Goal: Information Seeking & Learning: Learn about a topic

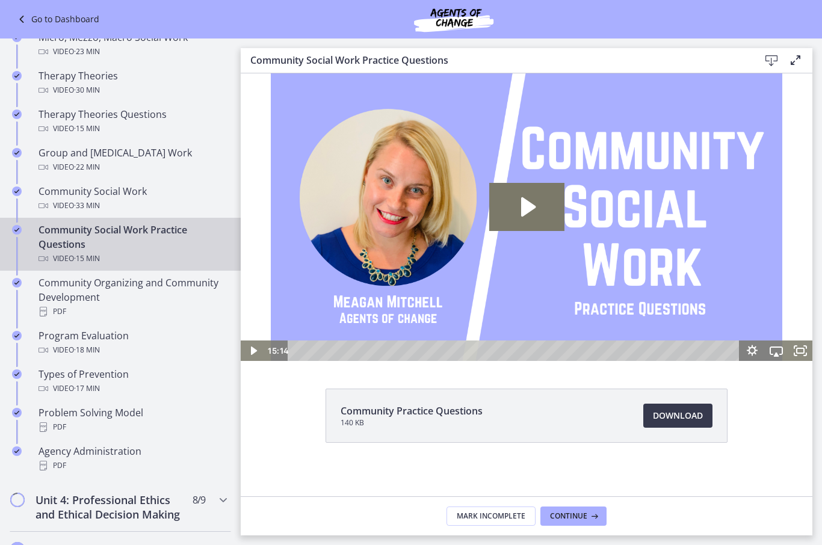
scroll to position [536, 0]
click at [169, 347] on div "Video · 18 min" at bounding box center [133, 351] width 188 height 14
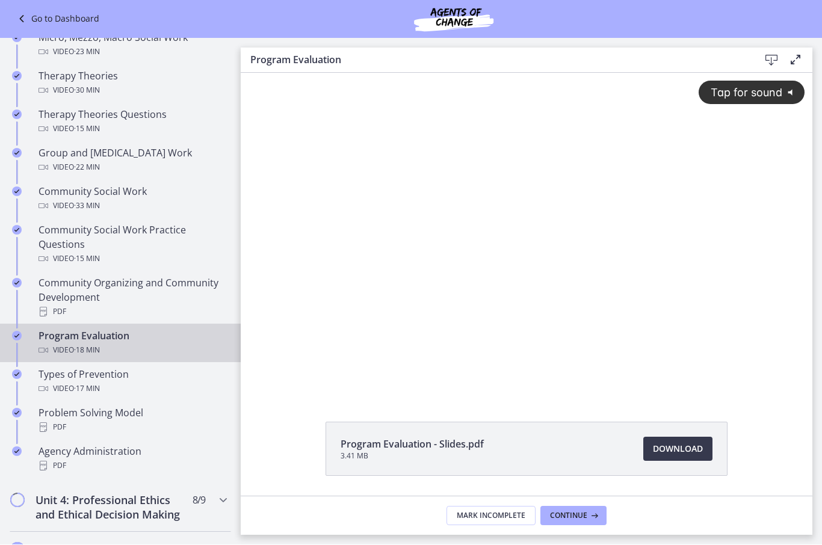
click at [743, 91] on span "Tap for sound" at bounding box center [741, 92] width 82 height 13
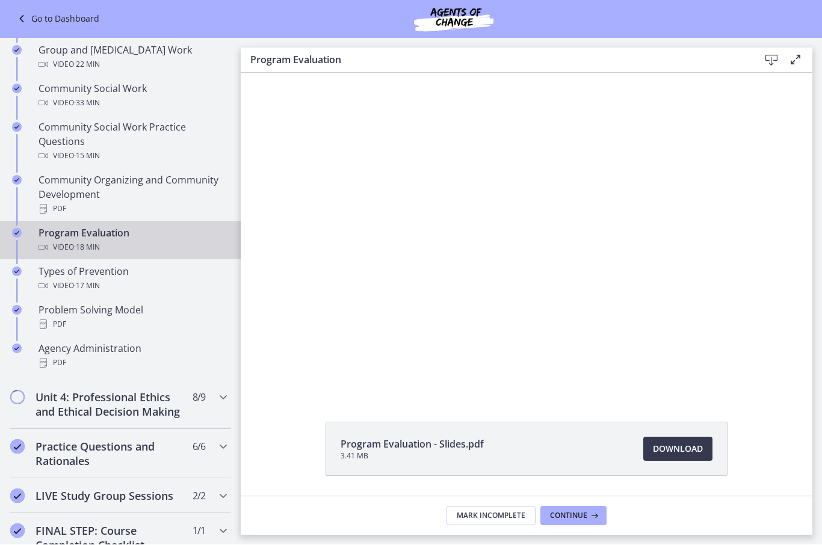
scroll to position [648, 0]
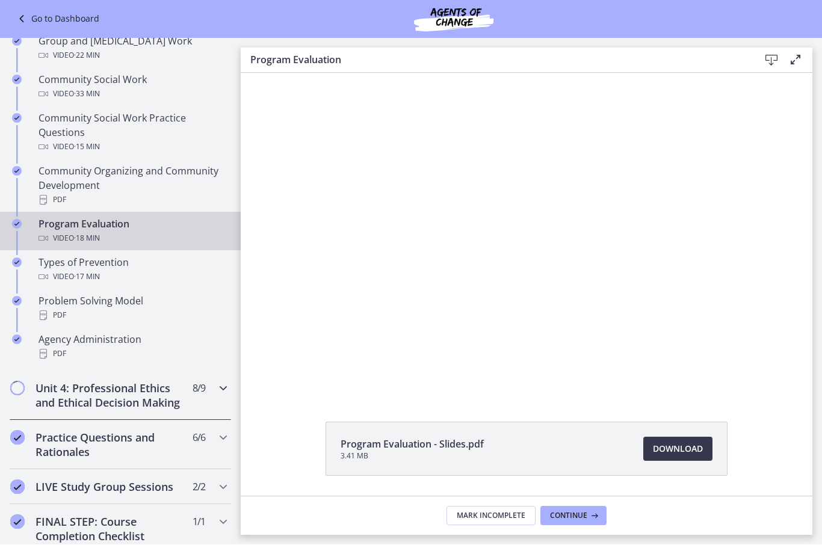
click at [40, 393] on h2 "Unit 4: Professional Ethics and Ethical Decision Making" at bounding box center [109, 396] width 147 height 29
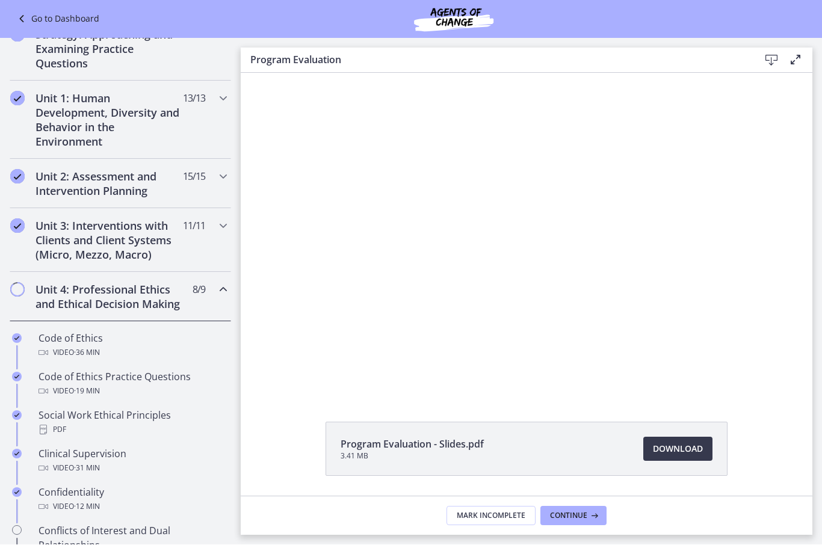
scroll to position [284, 0]
click at [55, 238] on h2 "Unit 3: Interventions with Clients and Client Systems (Micro, Mezzo, Macro)" at bounding box center [109, 241] width 147 height 43
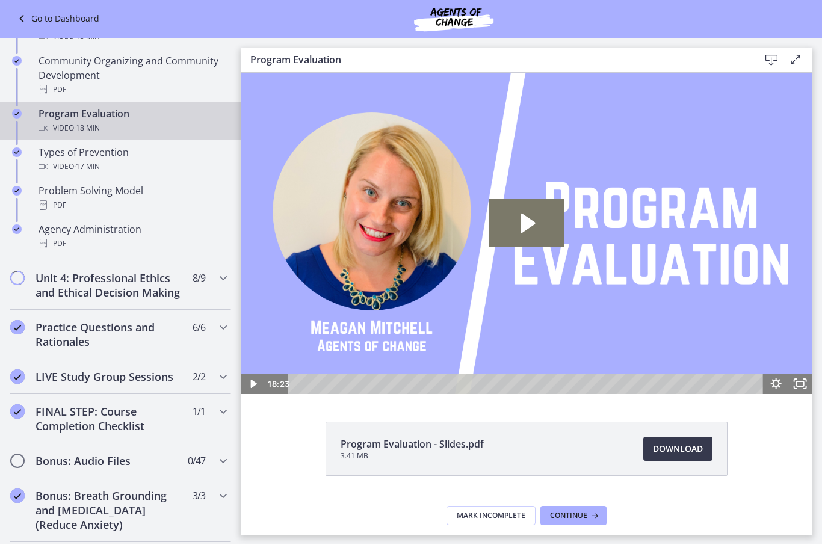
scroll to position [0, 0]
click at [53, 161] on div "Video · 17 min" at bounding box center [133, 167] width 188 height 14
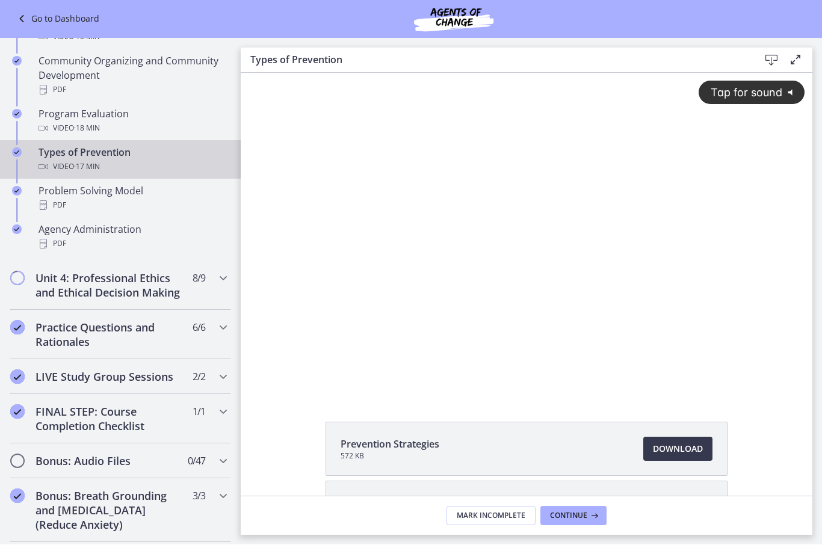
click at [713, 86] on span "Tap for sound" at bounding box center [741, 92] width 82 height 13
click at [609, 258] on div at bounding box center [527, 233] width 572 height 321
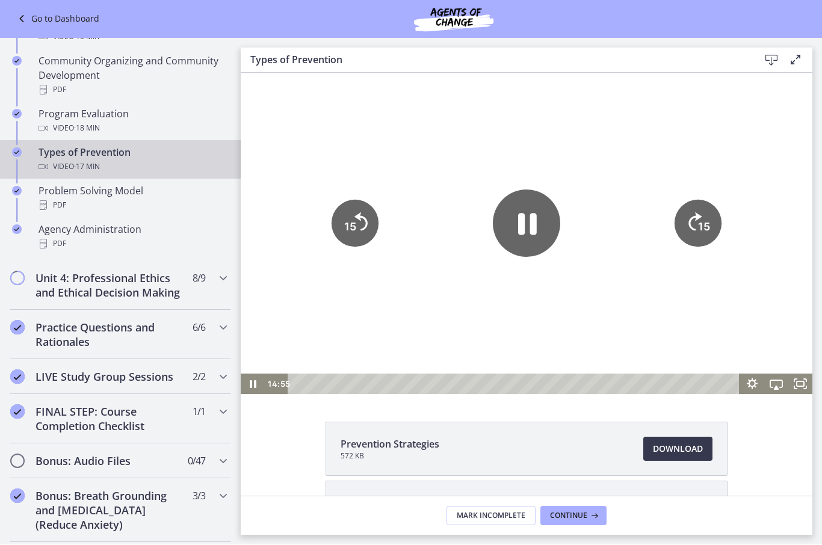
click at [520, 219] on icon "Pause" at bounding box center [527, 224] width 19 height 22
click at [524, 226] on icon "Play Video" at bounding box center [526, 222] width 17 height 23
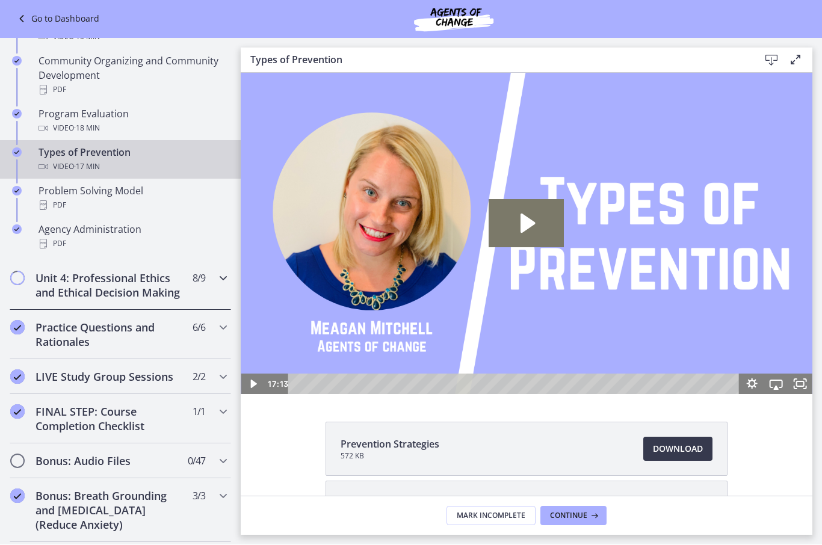
click at [182, 293] on div "Unit 4: Professional Ethics and Ethical Decision Making 8 / 9 Completed" at bounding box center [121, 285] width 222 height 49
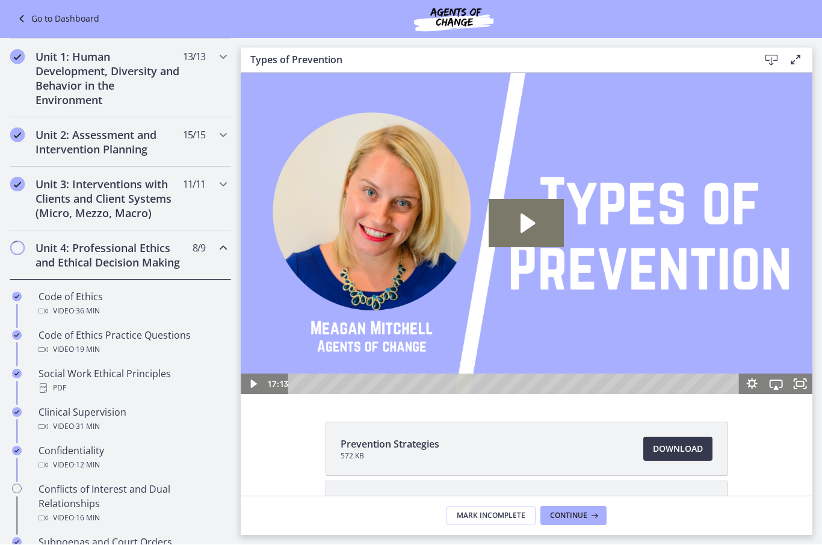
scroll to position [326, 0]
click at [187, 304] on div "Video · 36 min" at bounding box center [133, 311] width 188 height 14
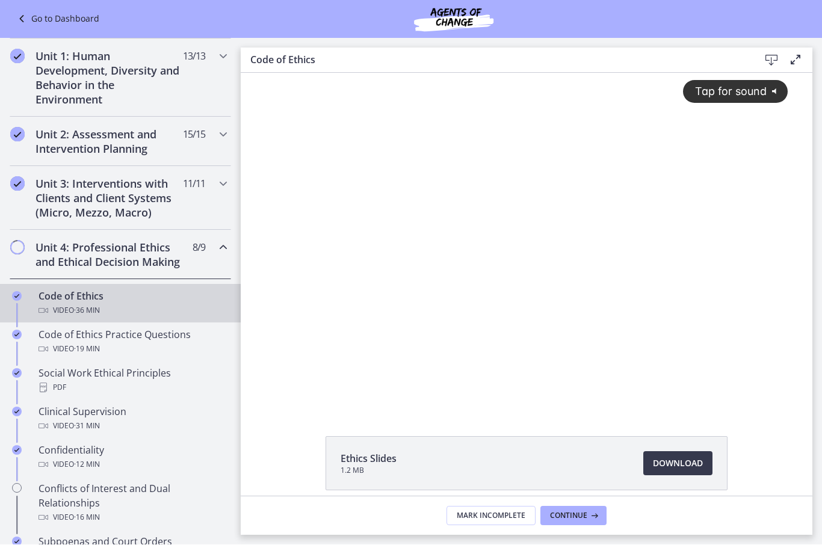
click at [735, 92] on span "Tap for sound" at bounding box center [725, 91] width 82 height 13
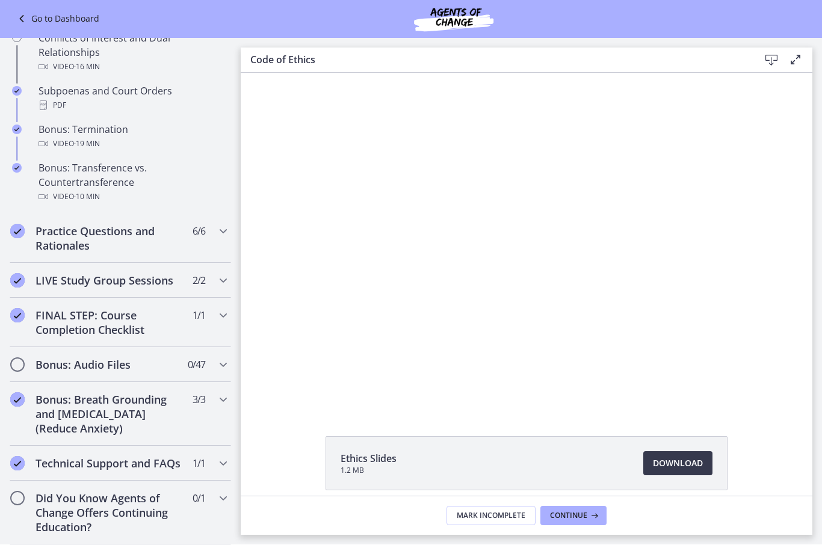
scroll to position [777, 0]
click at [57, 240] on h2 "Practice Questions and Rationales" at bounding box center [109, 239] width 147 height 29
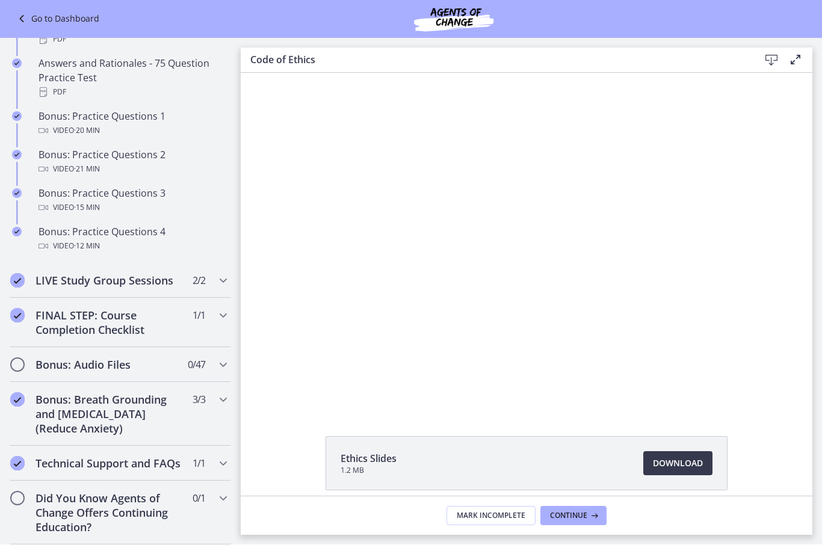
scroll to position [647, 0]
click at [433, 287] on div at bounding box center [527, 241] width 538 height 336
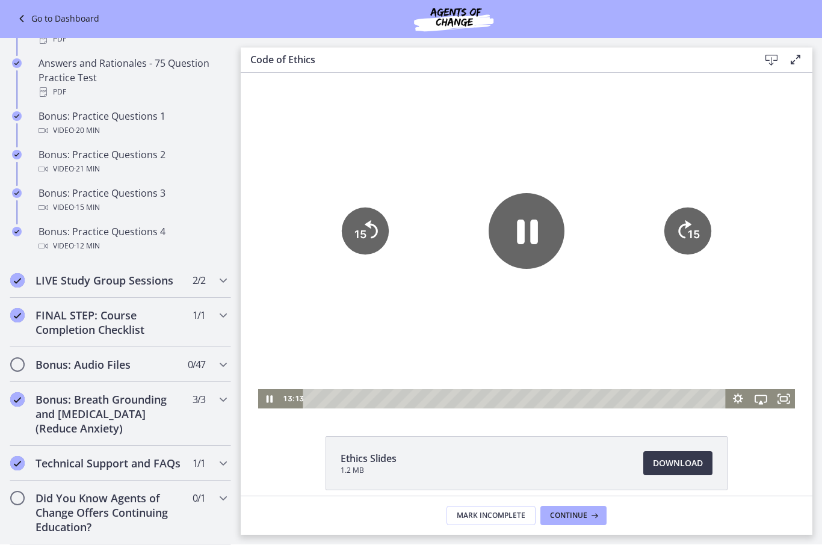
click at [524, 237] on icon "Pause" at bounding box center [527, 232] width 21 height 25
